Goal: Task Accomplishment & Management: Complete application form

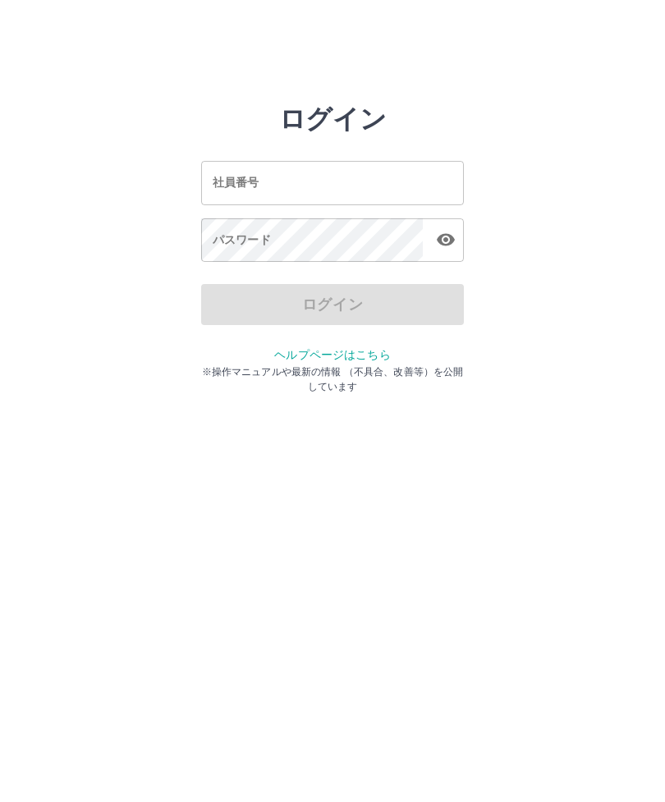
click at [328, 185] on input "社員番号" at bounding box center [332, 182] width 263 height 43
type input "*******"
click at [263, 246] on div "パスワード パスワード" at bounding box center [332, 241] width 263 height 46
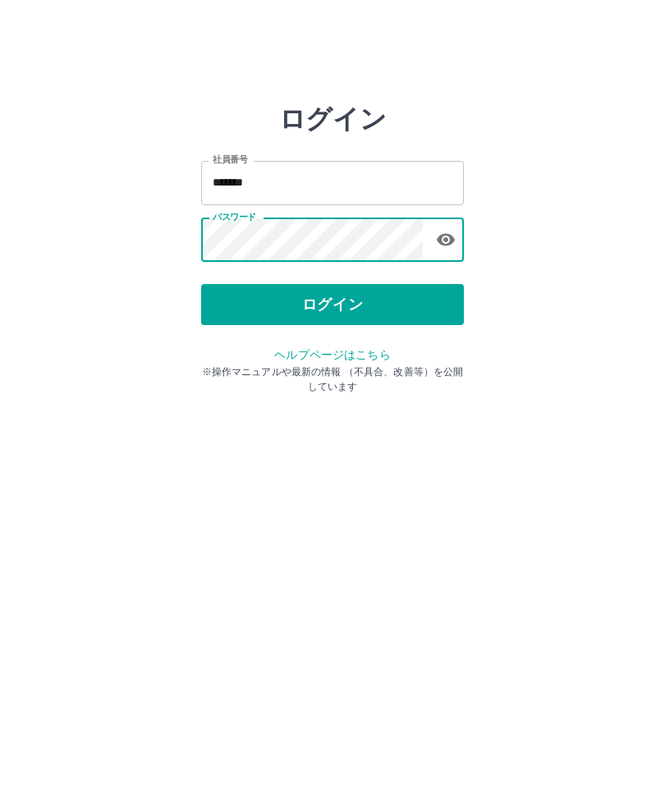
click at [354, 311] on button "ログイン" at bounding box center [332, 304] width 263 height 41
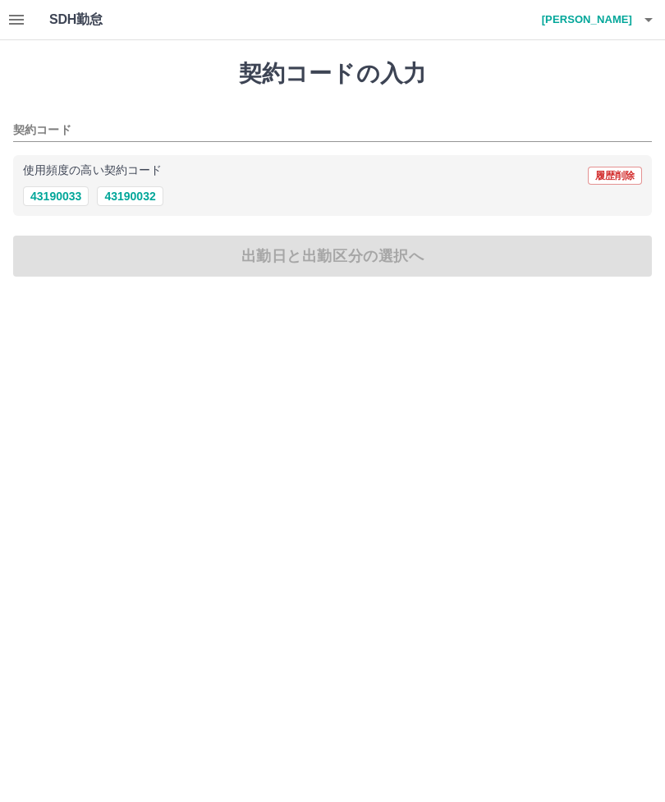
click at [148, 191] on button "43190032" at bounding box center [130, 196] width 66 height 20
type input "********"
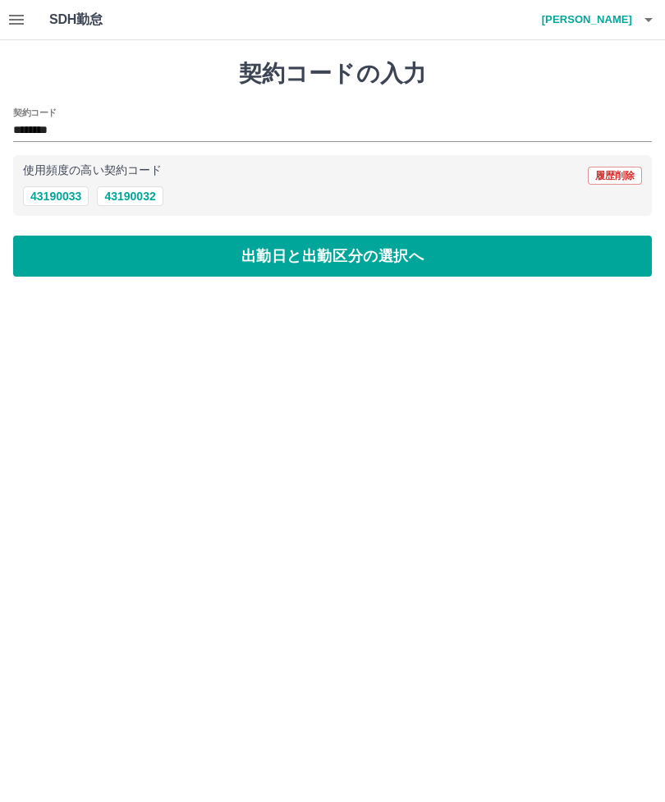
click at [271, 257] on button "出勤日と出勤区分の選択へ" at bounding box center [332, 255] width 638 height 41
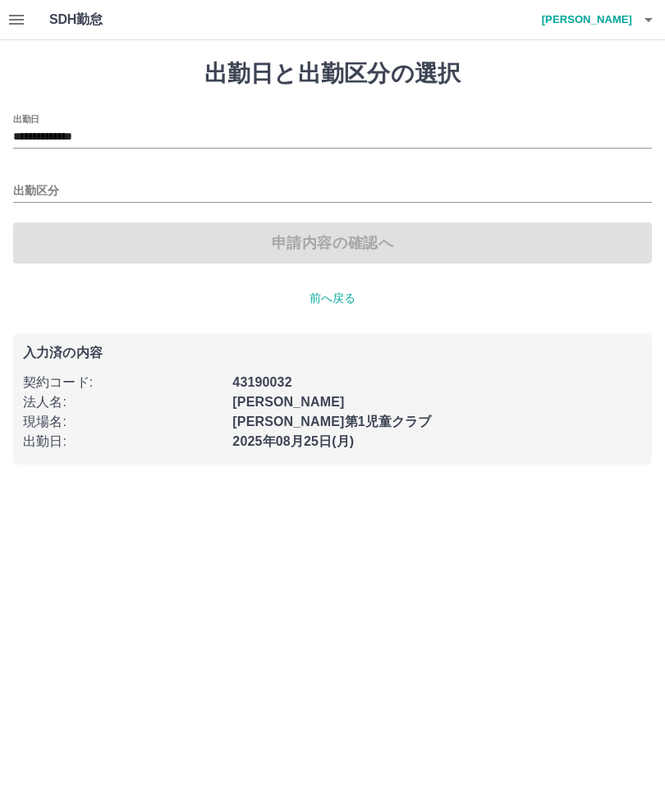
click at [75, 189] on input "出勤区分" at bounding box center [332, 191] width 638 height 21
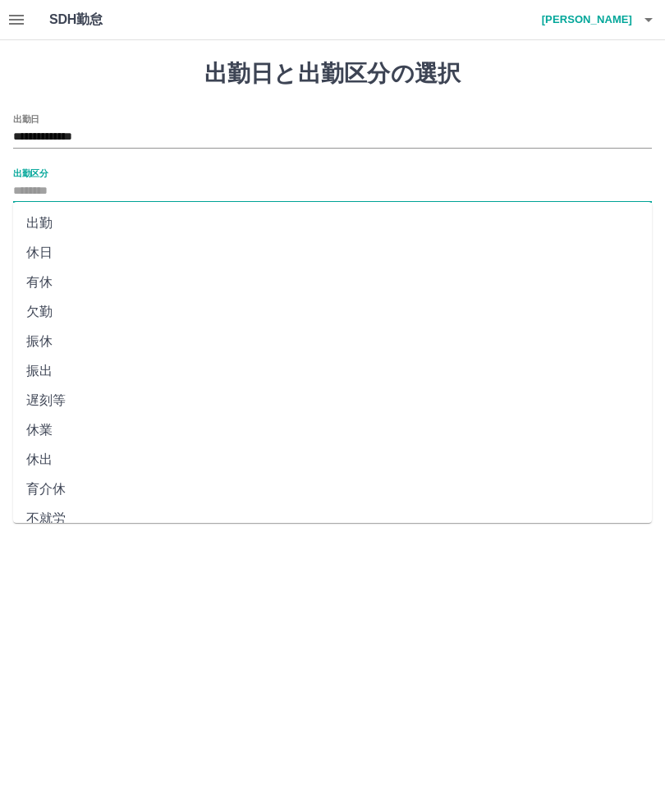
click at [51, 220] on li "出勤" at bounding box center [332, 223] width 638 height 30
type input "**"
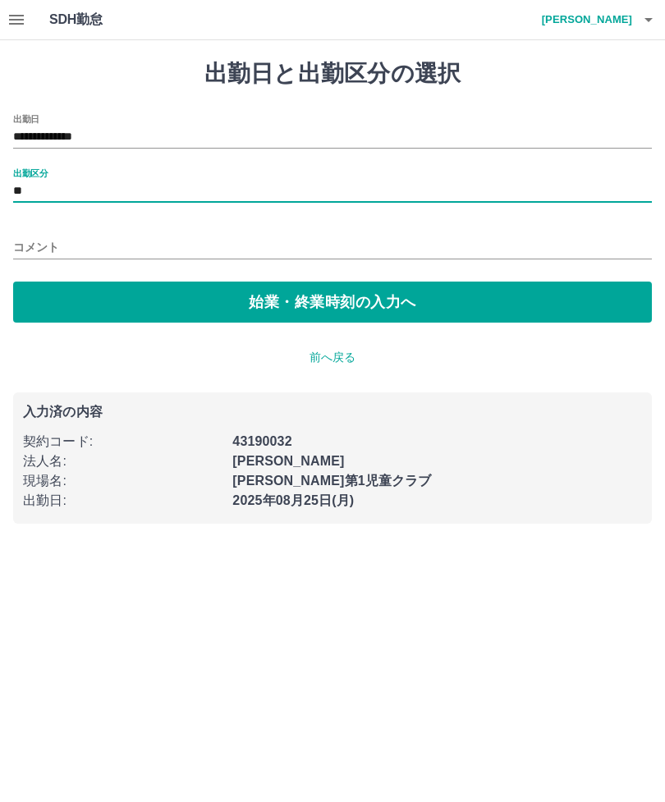
click at [75, 236] on input "コメント" at bounding box center [332, 247] width 638 height 24
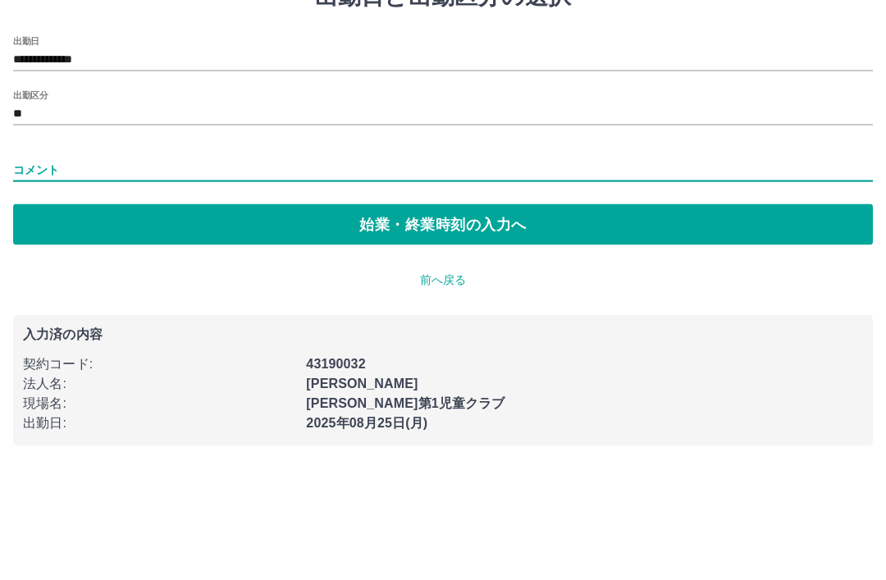
click at [87, 235] on input "コメント" at bounding box center [443, 247] width 860 height 24
click at [421, 281] on button "始業・終業時刻の入力へ" at bounding box center [443, 301] width 860 height 41
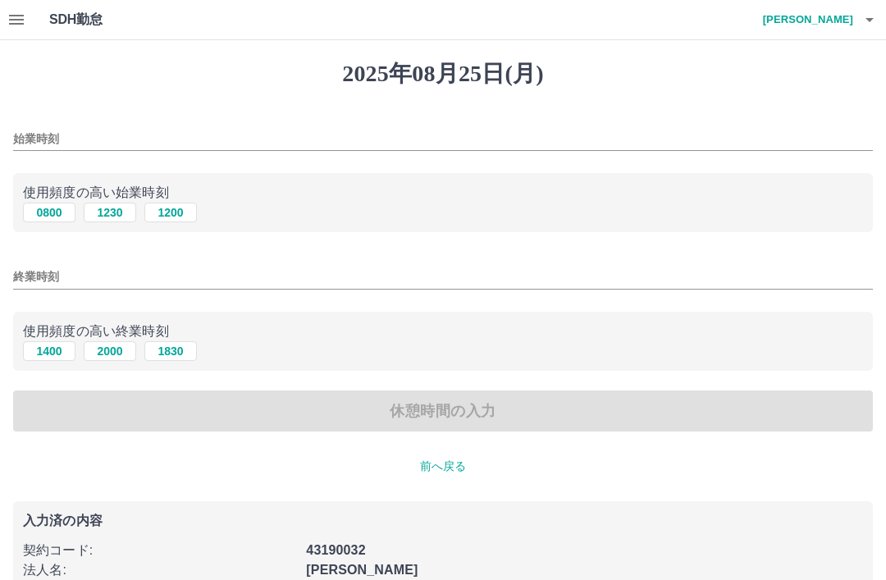
click at [46, 217] on button "0800" at bounding box center [49, 213] width 53 height 20
type input "****"
click at [506, 267] on input "終業時刻" at bounding box center [443, 277] width 860 height 24
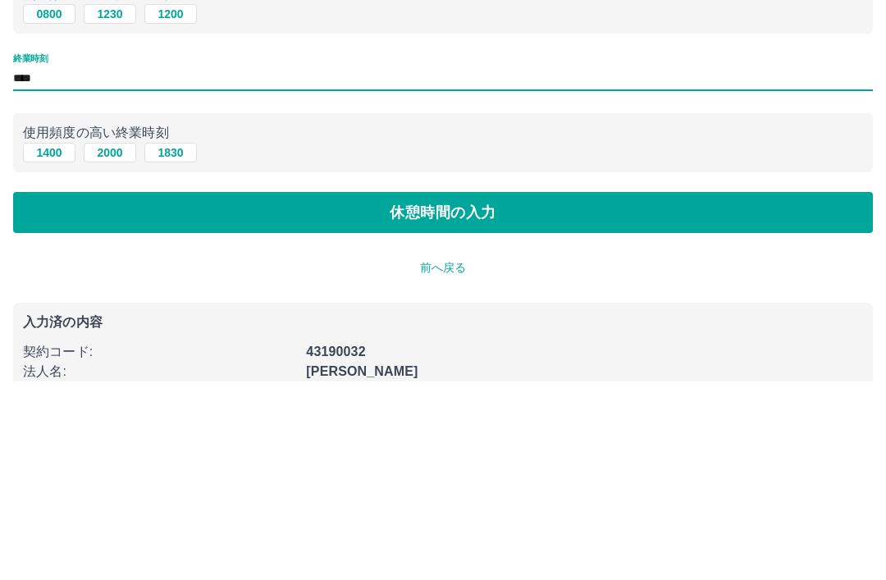
type input "****"
click at [496, 391] on button "休憩時間の入力" at bounding box center [443, 411] width 860 height 41
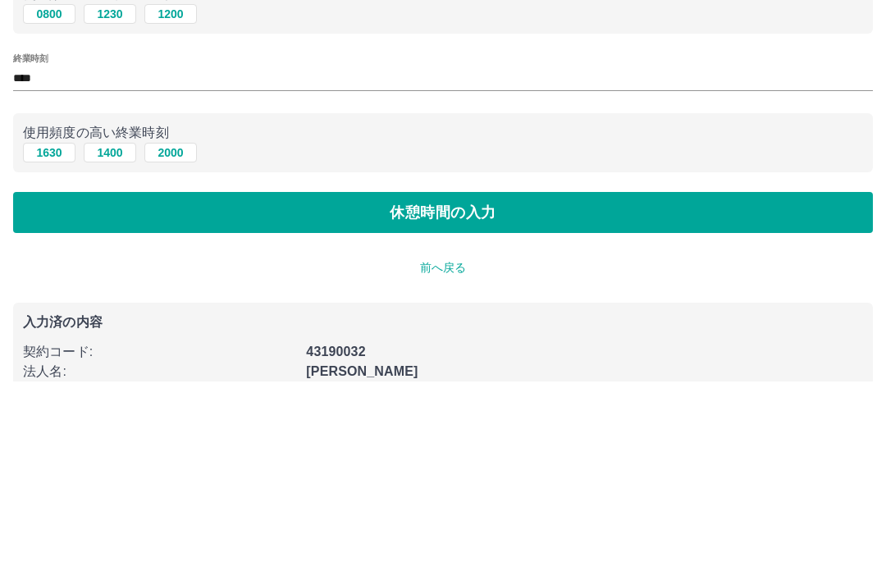
scroll to position [94, 0]
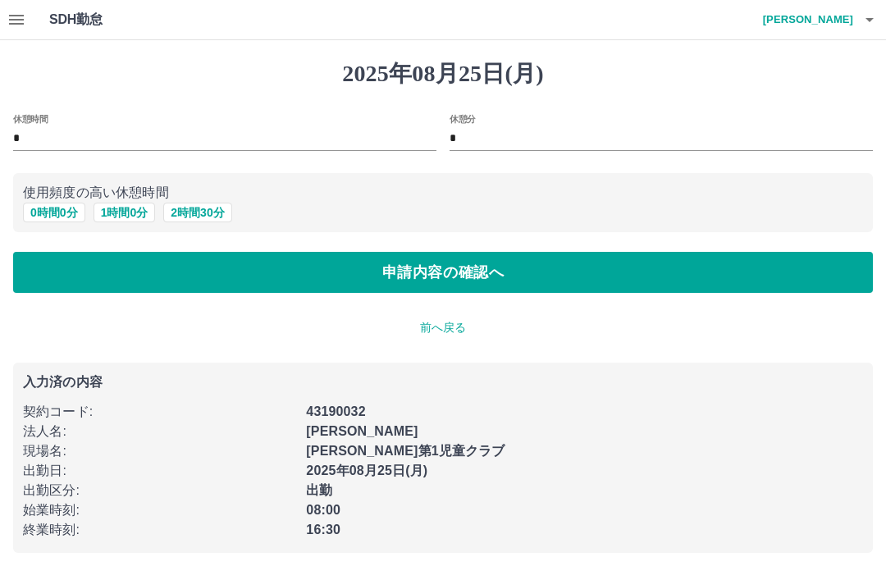
click at [53, 215] on button "0 時間 0 分" at bounding box center [54, 213] width 62 height 20
click at [130, 212] on button "1 時間 0 分" at bounding box center [125, 213] width 62 height 20
type input "*"
click at [409, 273] on button "申請内容の確認へ" at bounding box center [443, 272] width 860 height 41
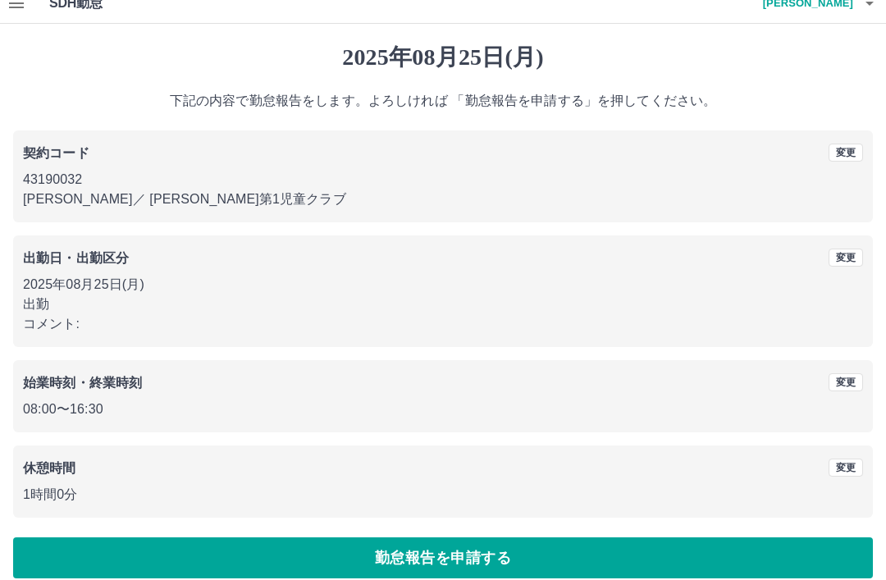
scroll to position [34, 0]
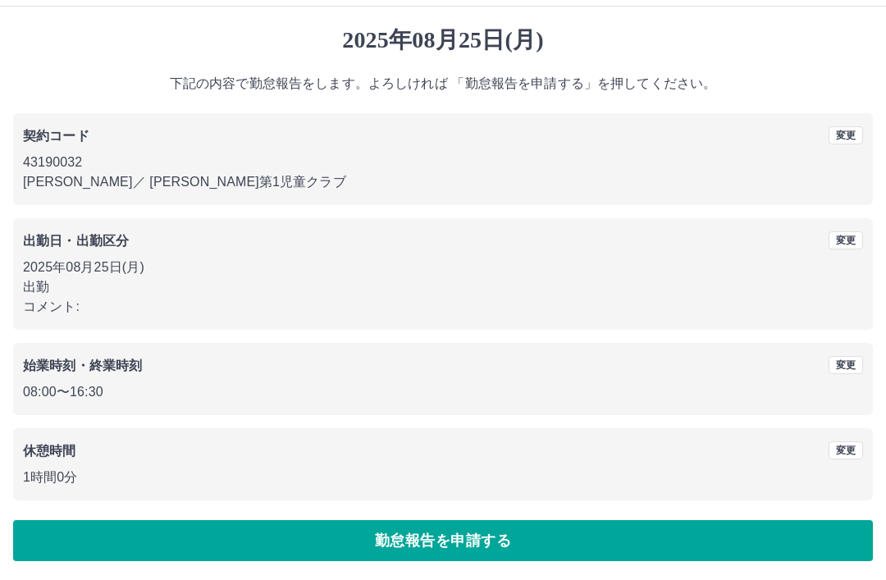
click at [664, 237] on button "変更" at bounding box center [846, 240] width 34 height 18
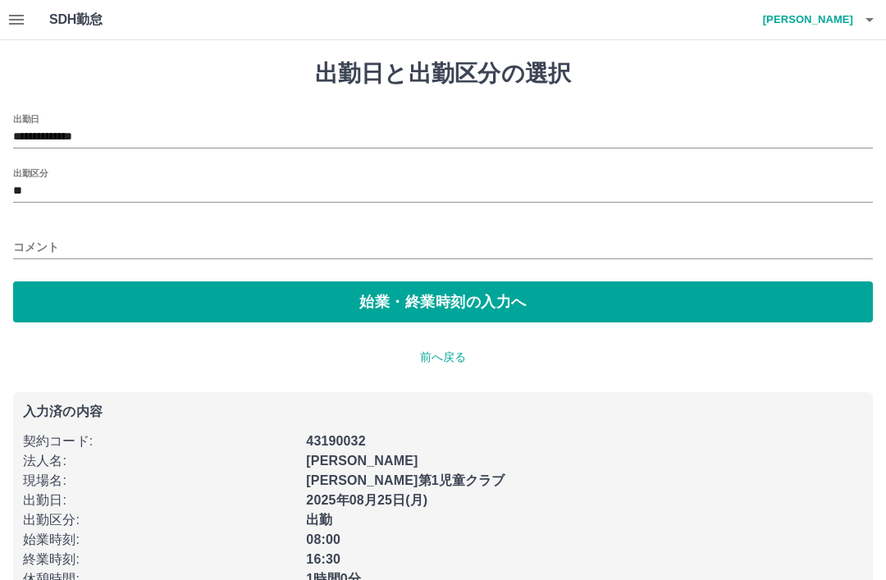
click at [148, 245] on input "コメント" at bounding box center [443, 247] width 860 height 24
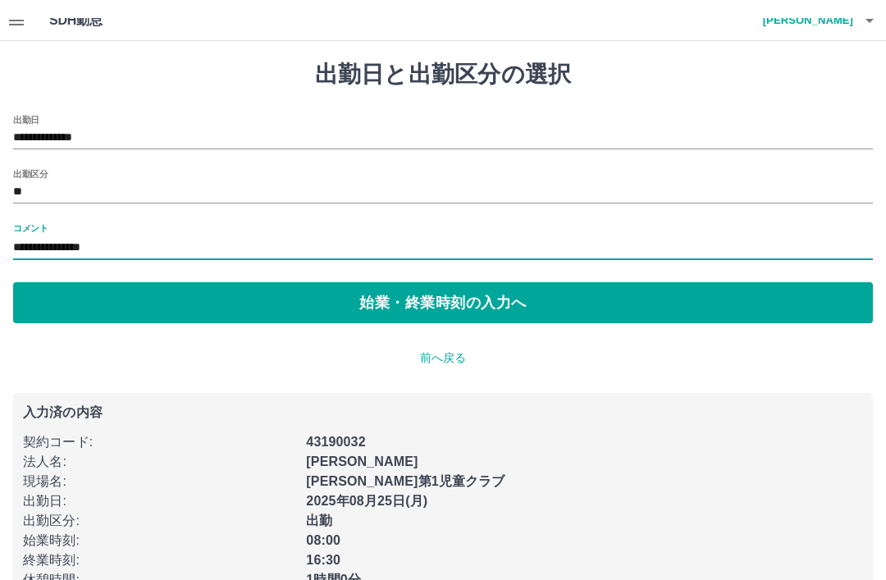
scroll to position [41, 0]
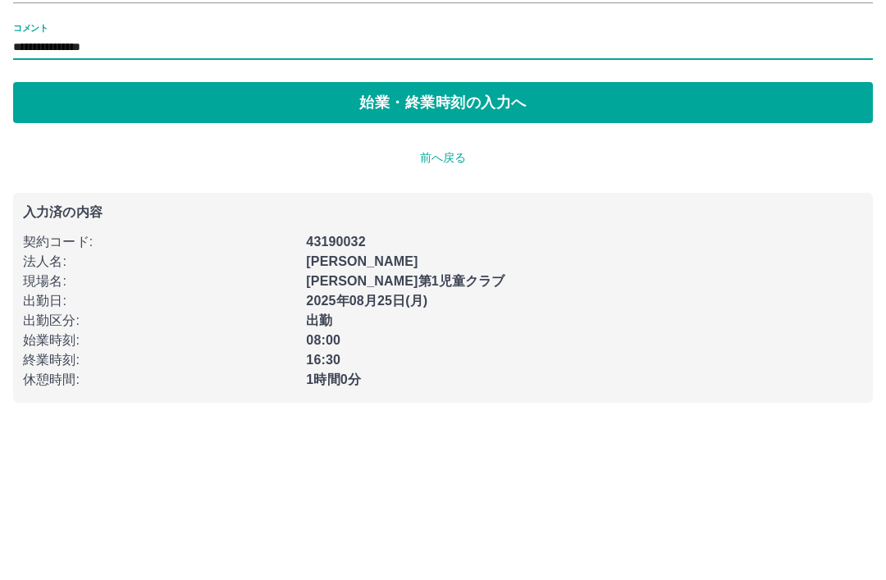
type input "**********"
click at [515, 240] on button "始業・終業時刻の入力へ" at bounding box center [443, 260] width 860 height 41
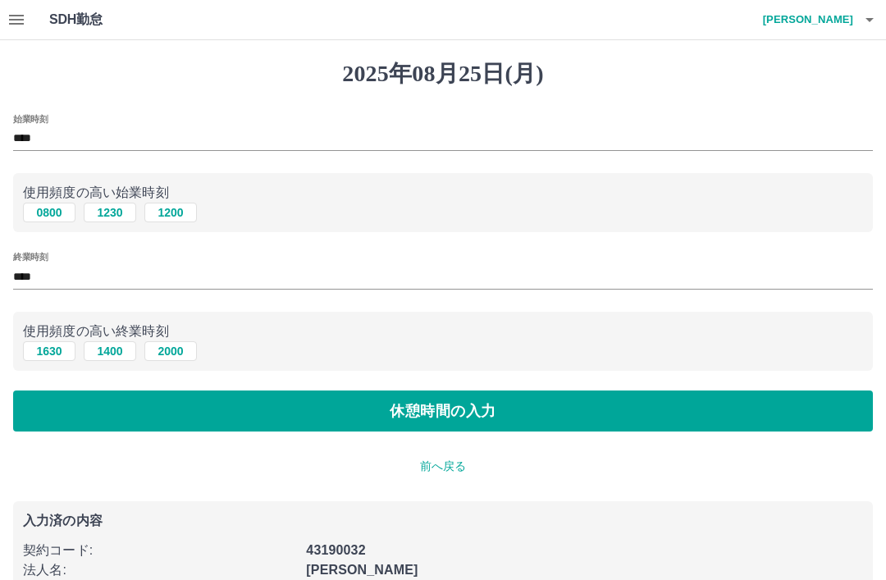
click at [570, 411] on button "休憩時間の入力" at bounding box center [443, 411] width 860 height 41
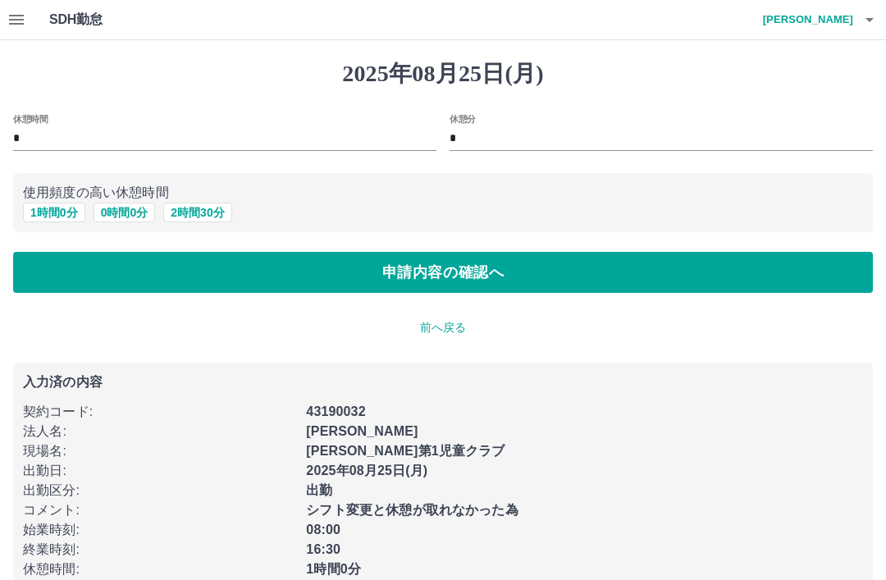
click at [587, 277] on button "申請内容の確認へ" at bounding box center [443, 272] width 860 height 41
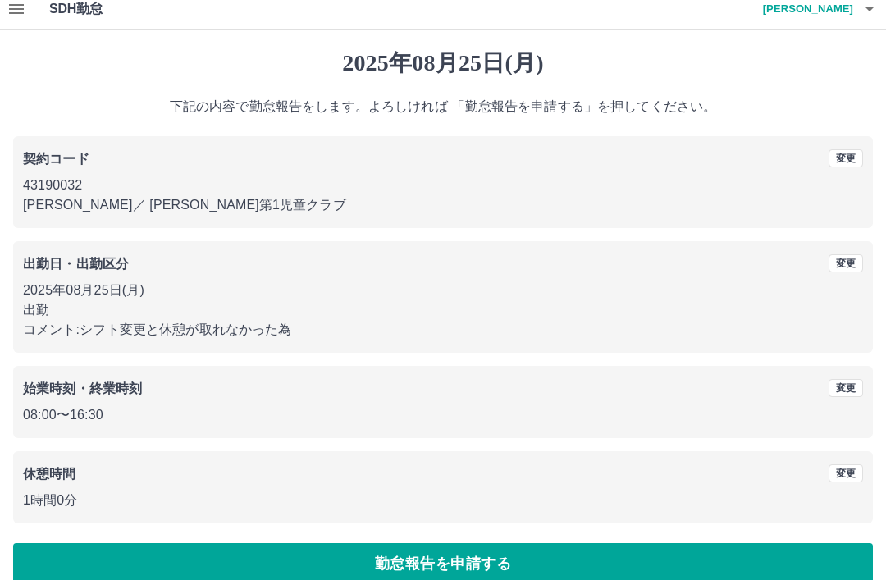
click at [454, 574] on button "勤怠報告を申請する" at bounding box center [443, 564] width 860 height 41
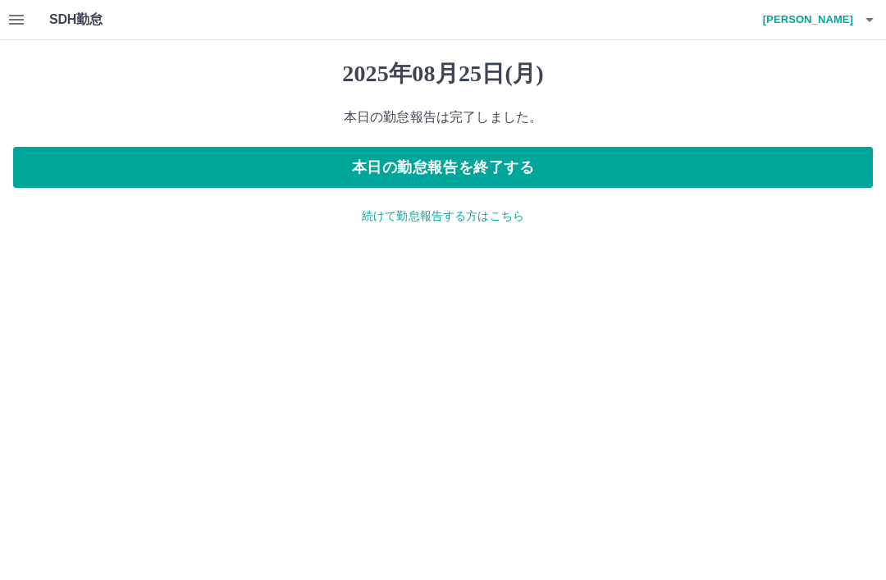
click at [511, 170] on button "本日の勤怠報告を終了する" at bounding box center [443, 167] width 860 height 41
